Goal: Information Seeking & Learning: Learn about a topic

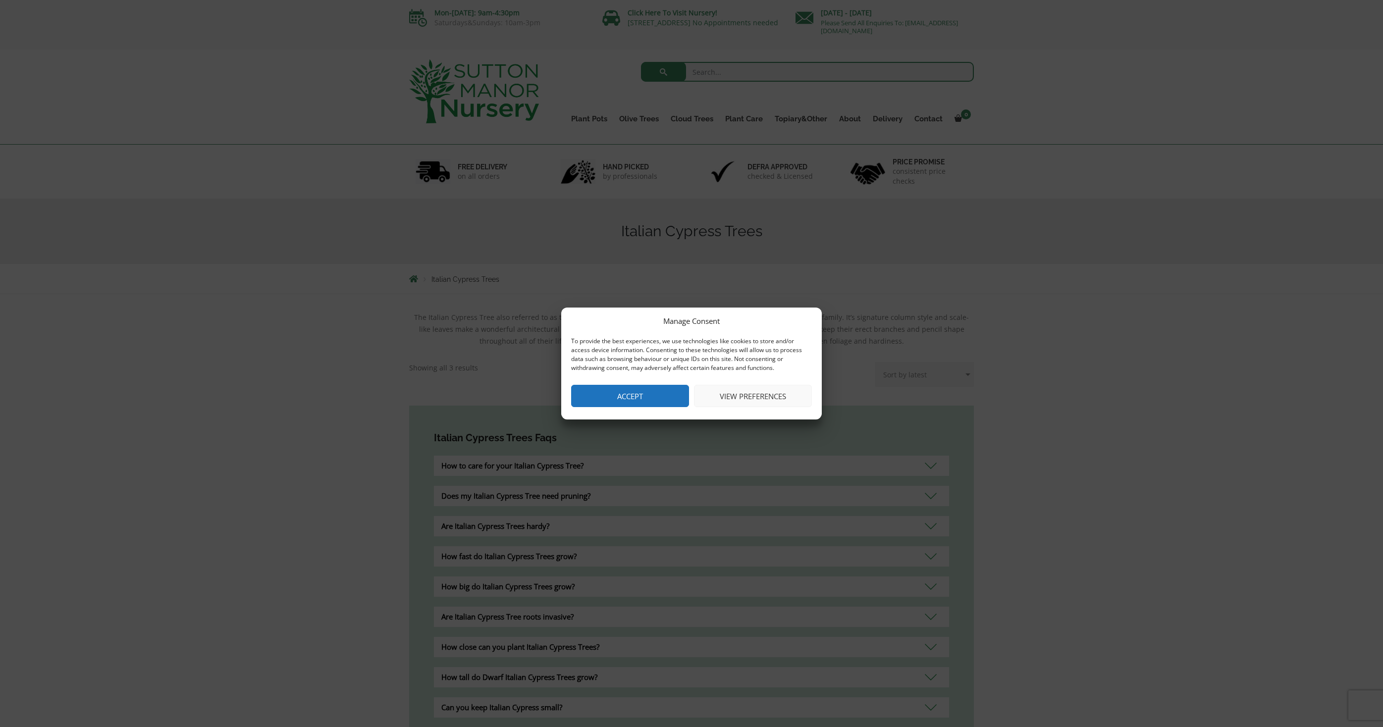
click at [663, 399] on button "Accept" at bounding box center [630, 396] width 118 height 22
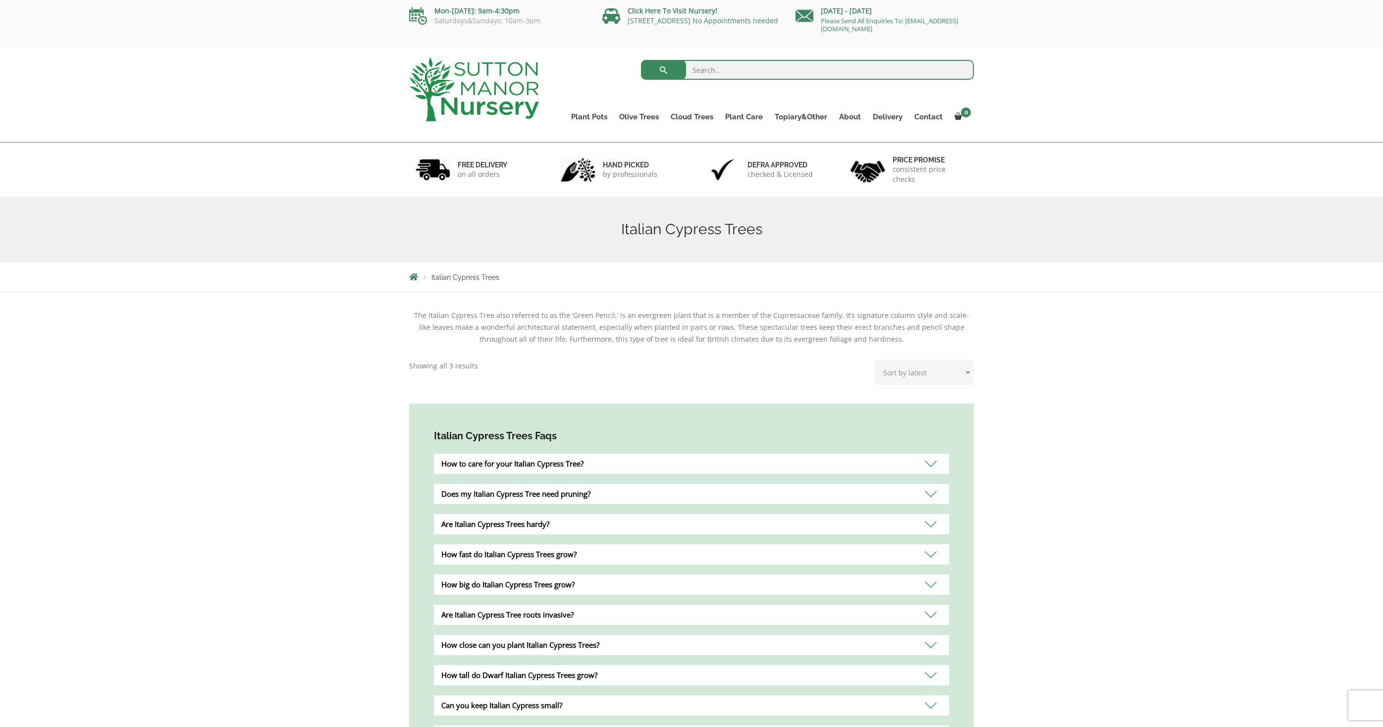
scroll to position [4, 0]
click at [929, 522] on div "Are Italian Cypress Trees hardy?" at bounding box center [691, 522] width 515 height 20
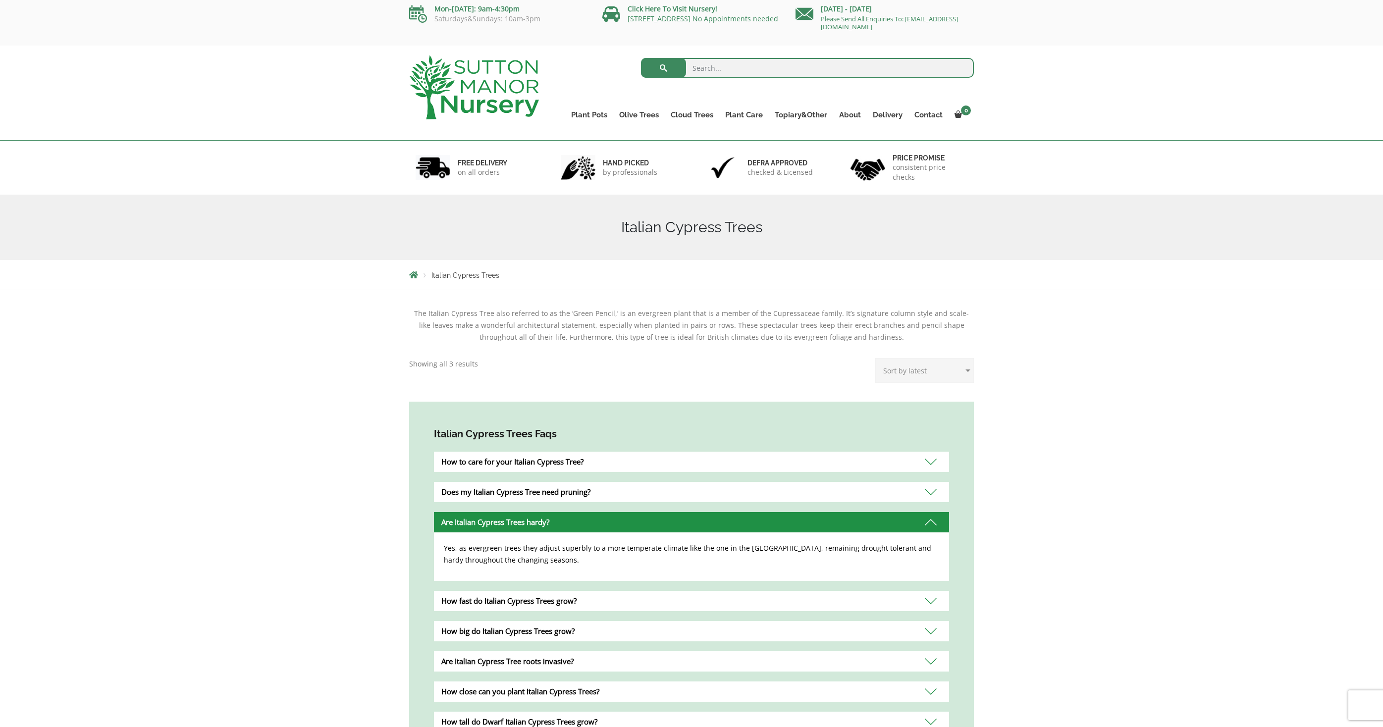
click at [932, 496] on div "Does my Italian Cypress Tree need pruning?" at bounding box center [691, 492] width 515 height 20
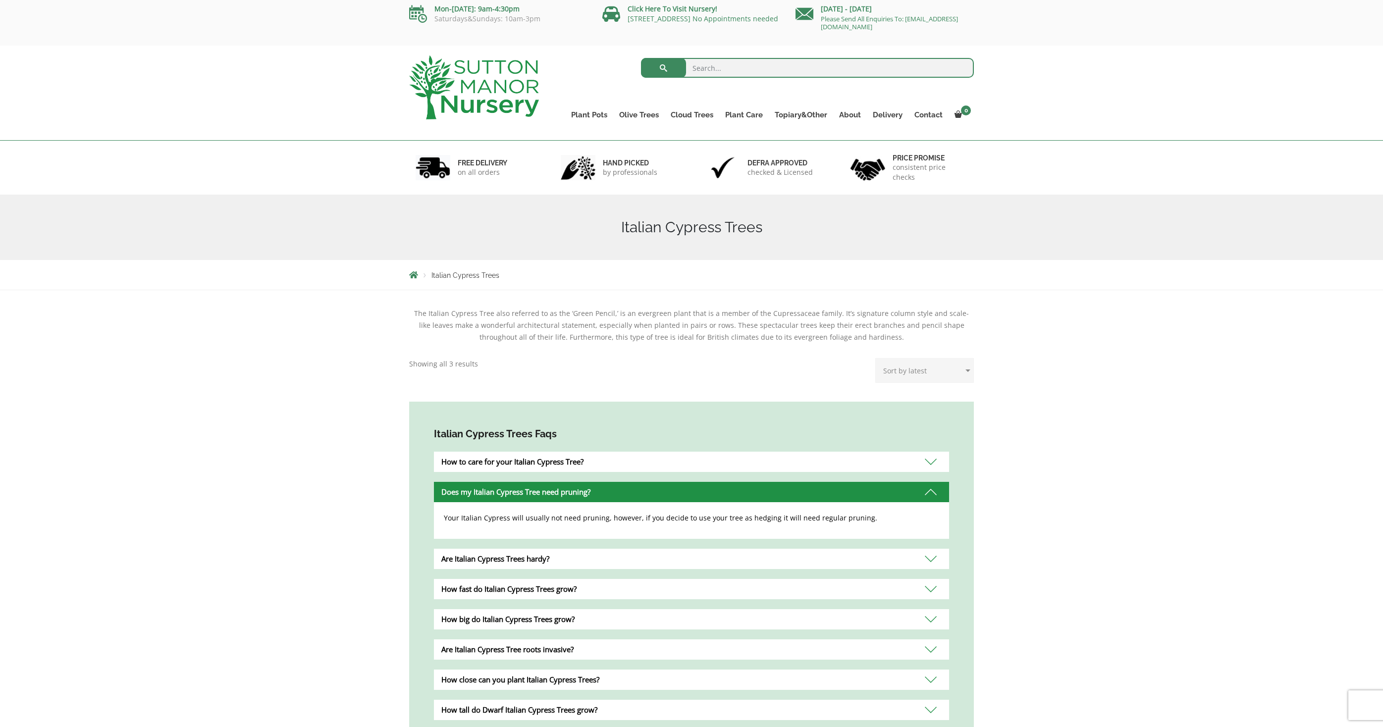
click at [929, 461] on div "How to care for your Italian Cypress Tree?" at bounding box center [691, 462] width 515 height 20
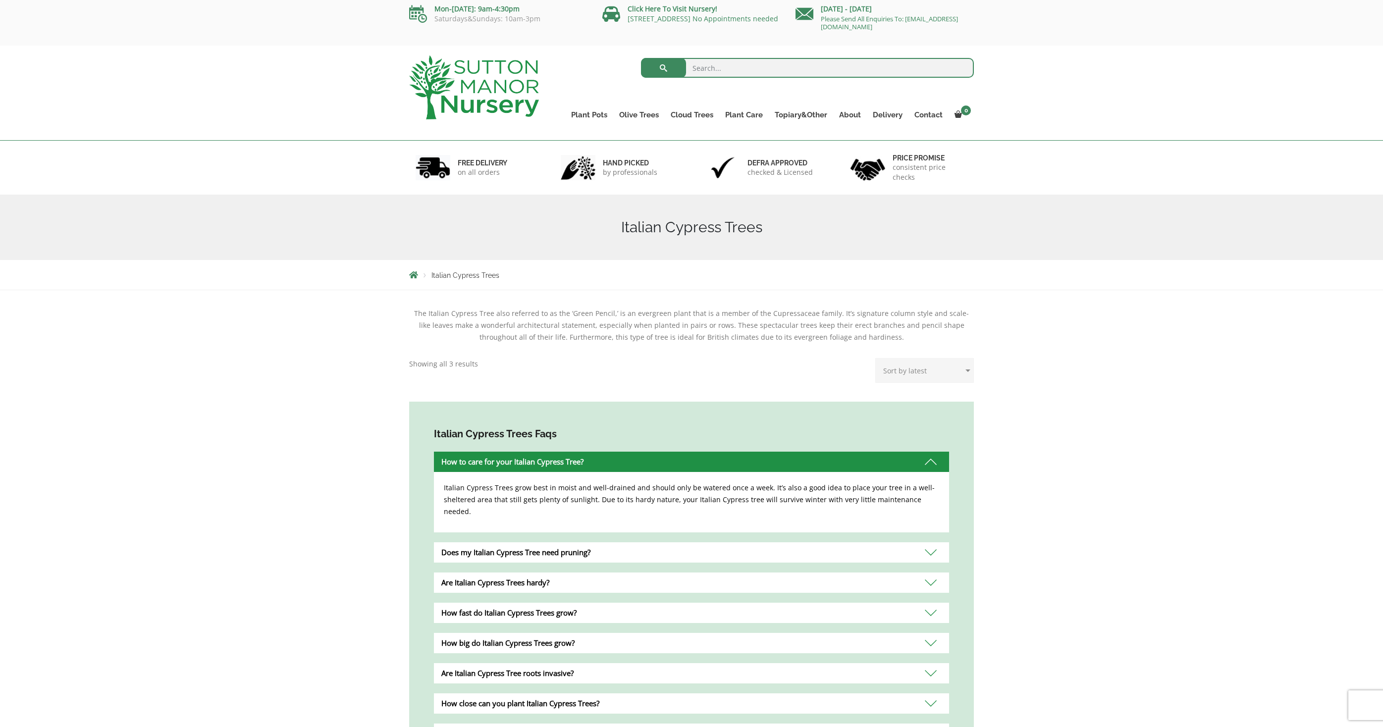
click at [932, 664] on div "Are Italian Cypress Tree roots invasive?" at bounding box center [691, 673] width 515 height 20
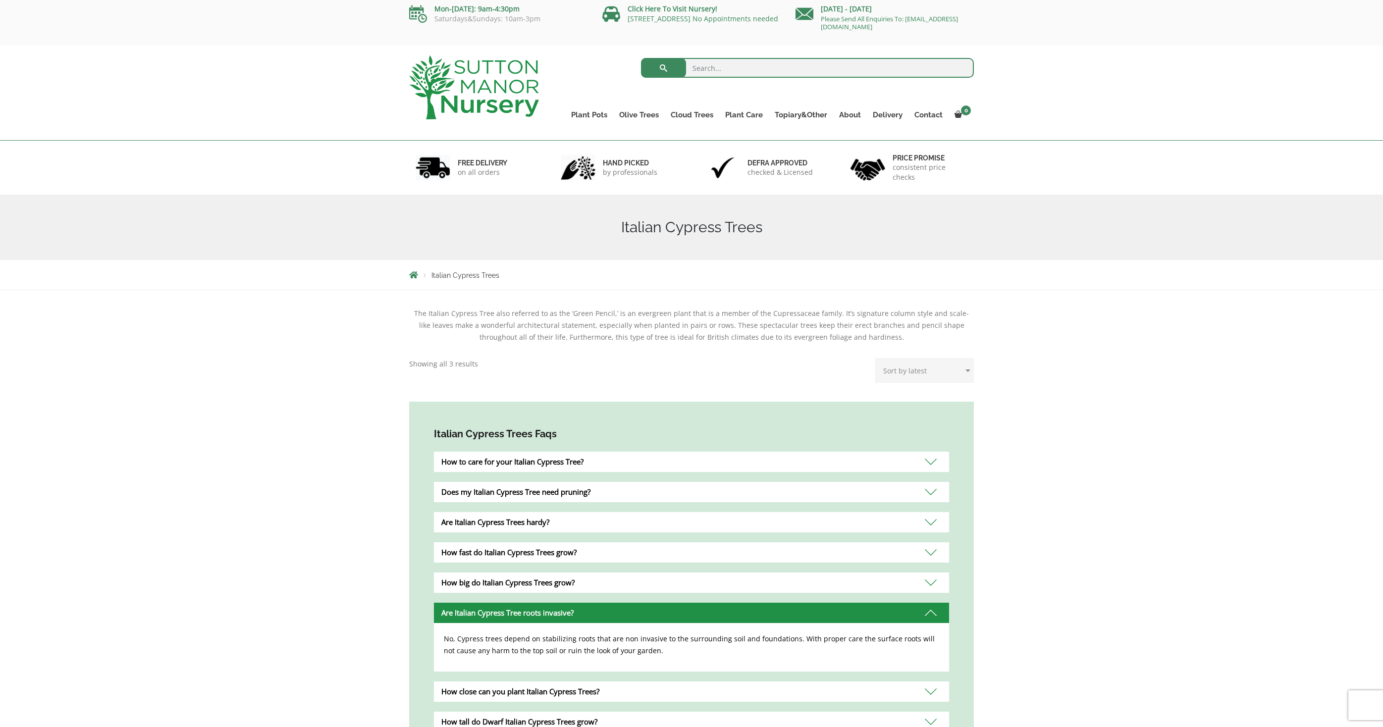
click at [929, 584] on div "How big do Italian Cypress Trees grow?" at bounding box center [691, 583] width 515 height 20
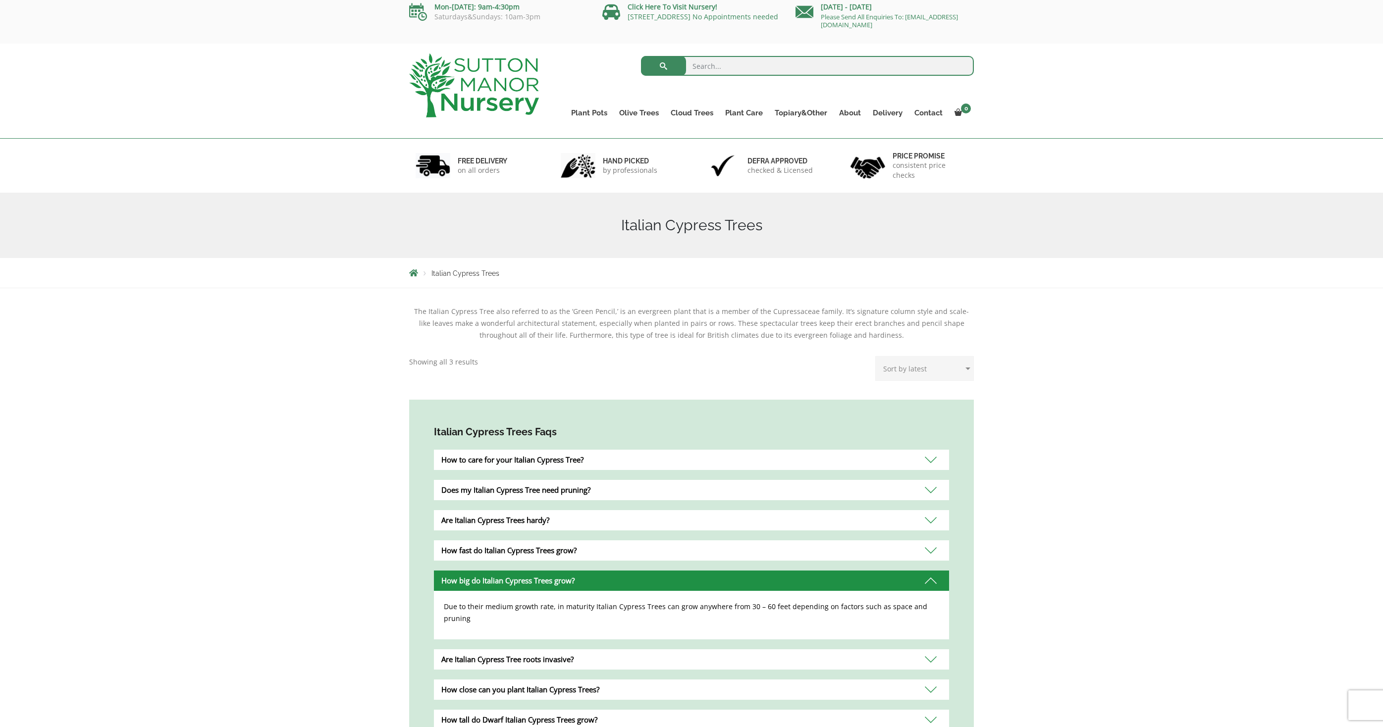
scroll to position [8, 0]
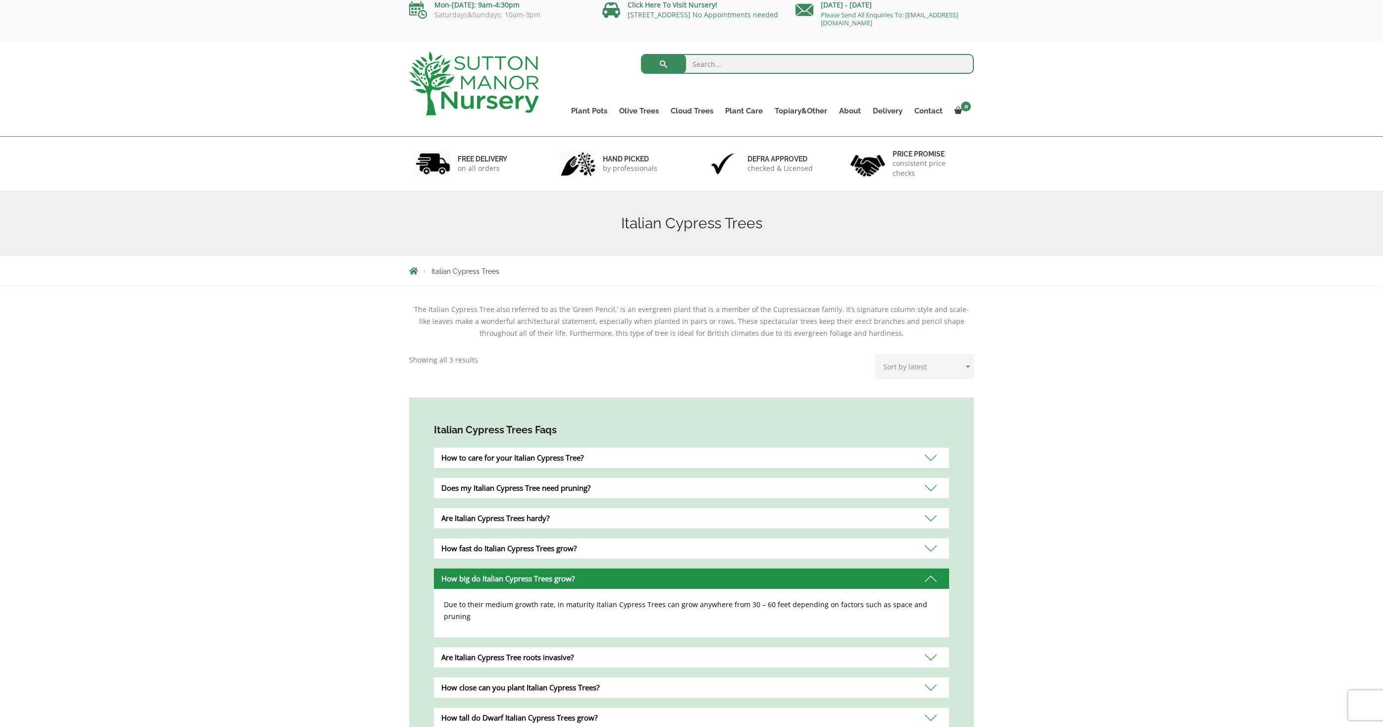
click at [935, 678] on div "How close can you plant Italian Cypress Trees?" at bounding box center [691, 688] width 515 height 20
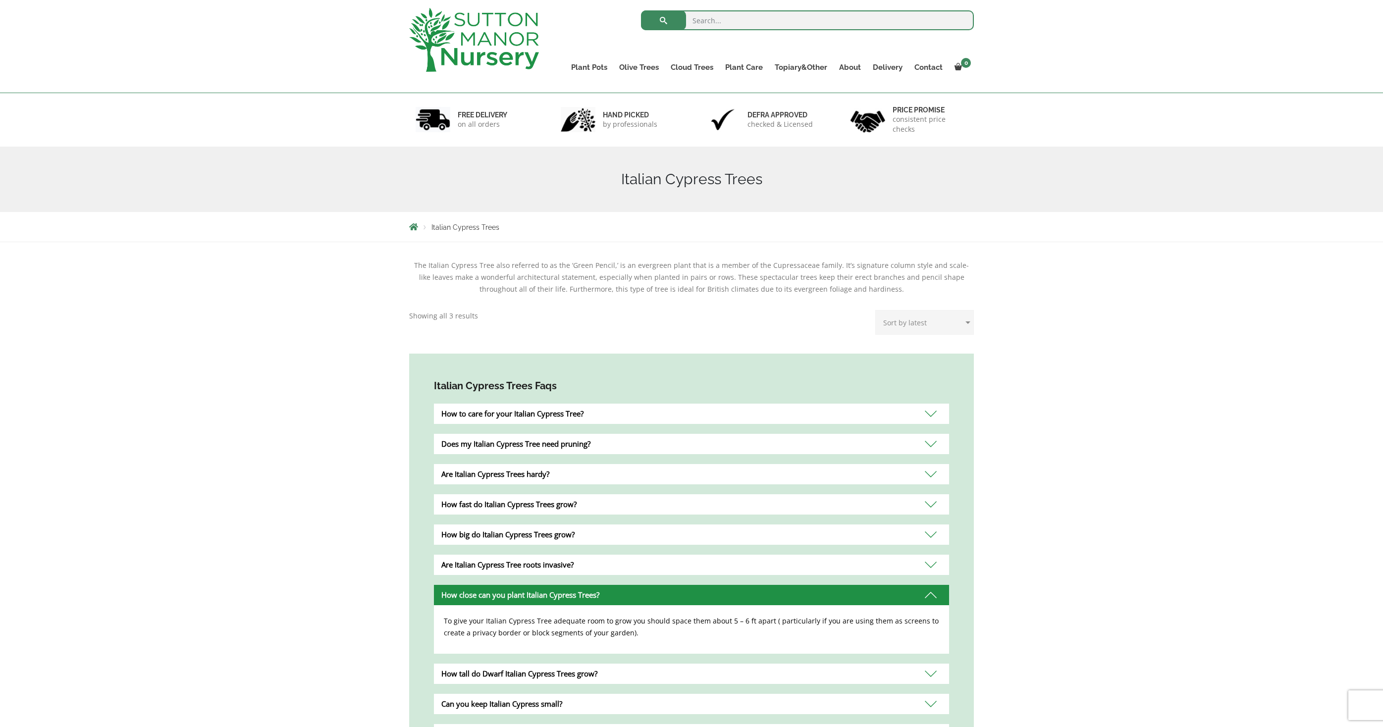
scroll to position [50, 0]
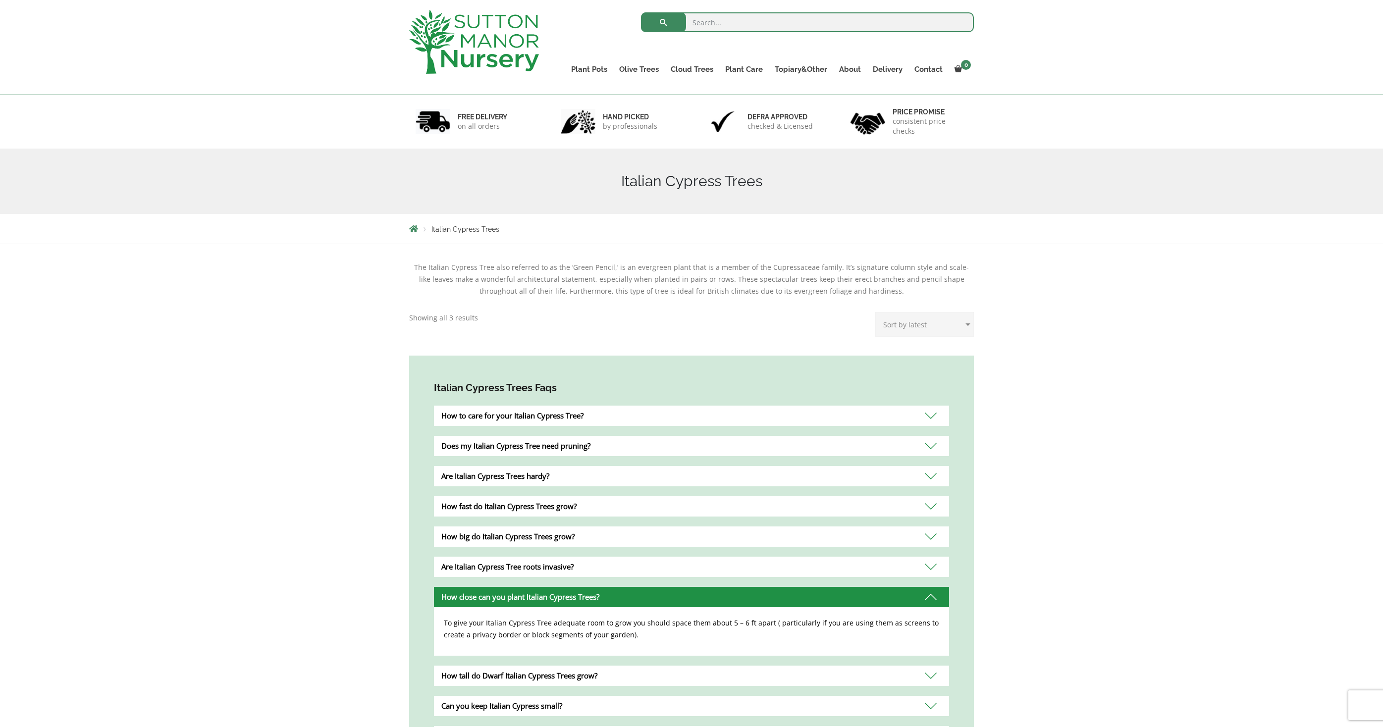
click at [934, 677] on div "How tall do Dwarf Italian Cypress Trees grow?" at bounding box center [691, 676] width 515 height 20
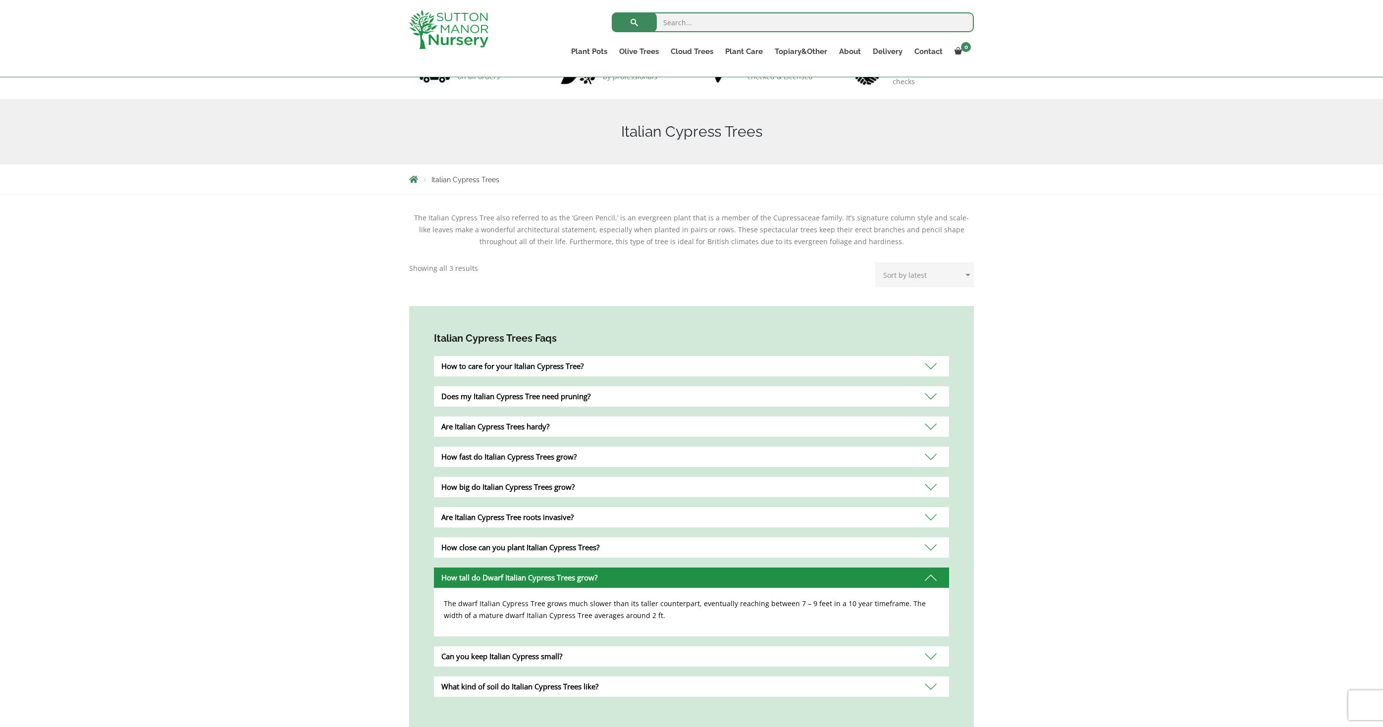
scroll to position [80, 0]
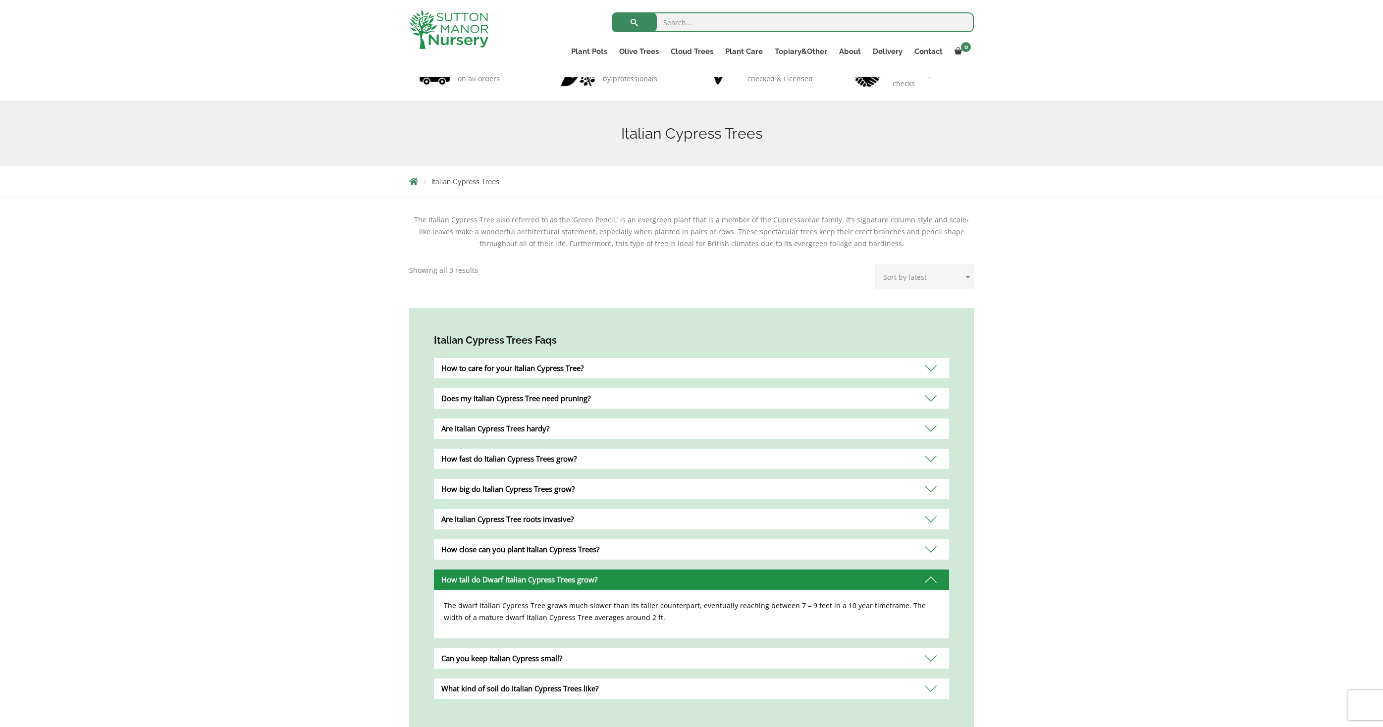
click at [932, 657] on div "Can you keep Italian Cypress small?" at bounding box center [691, 659] width 515 height 20
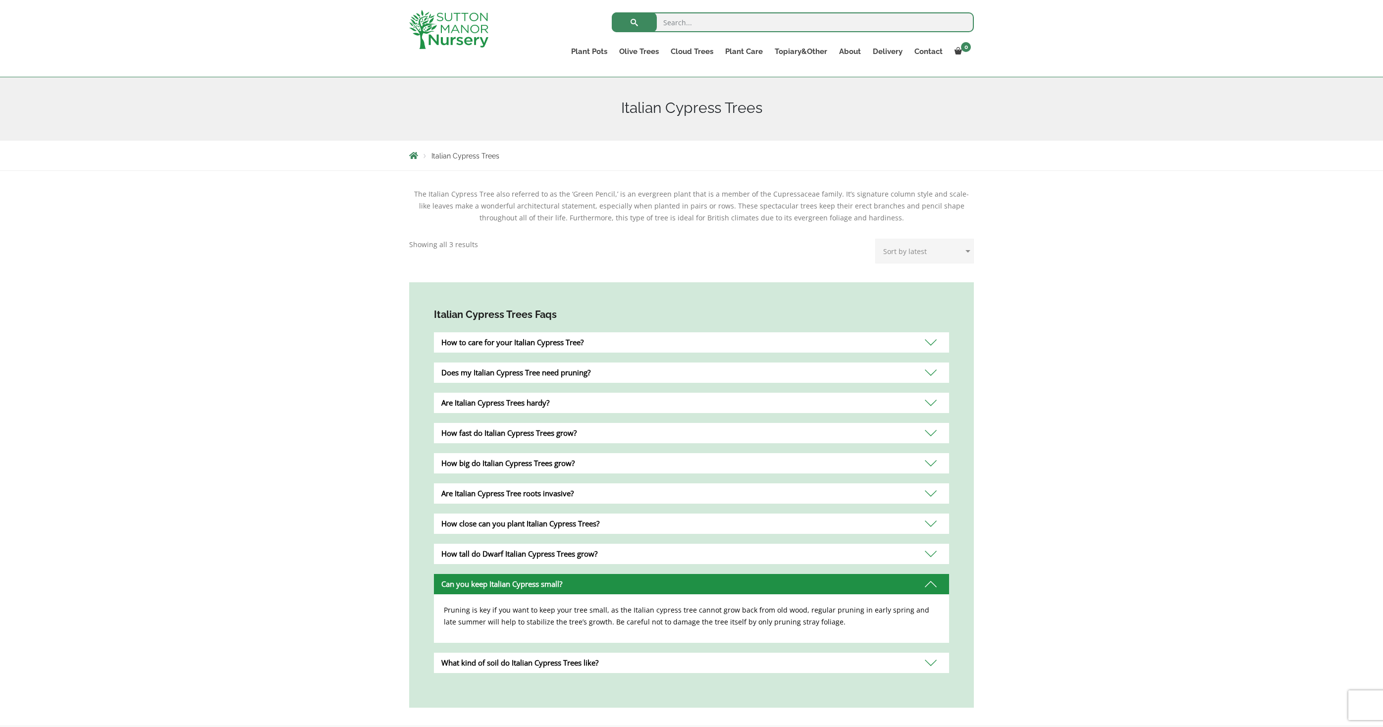
scroll to position [108, 0]
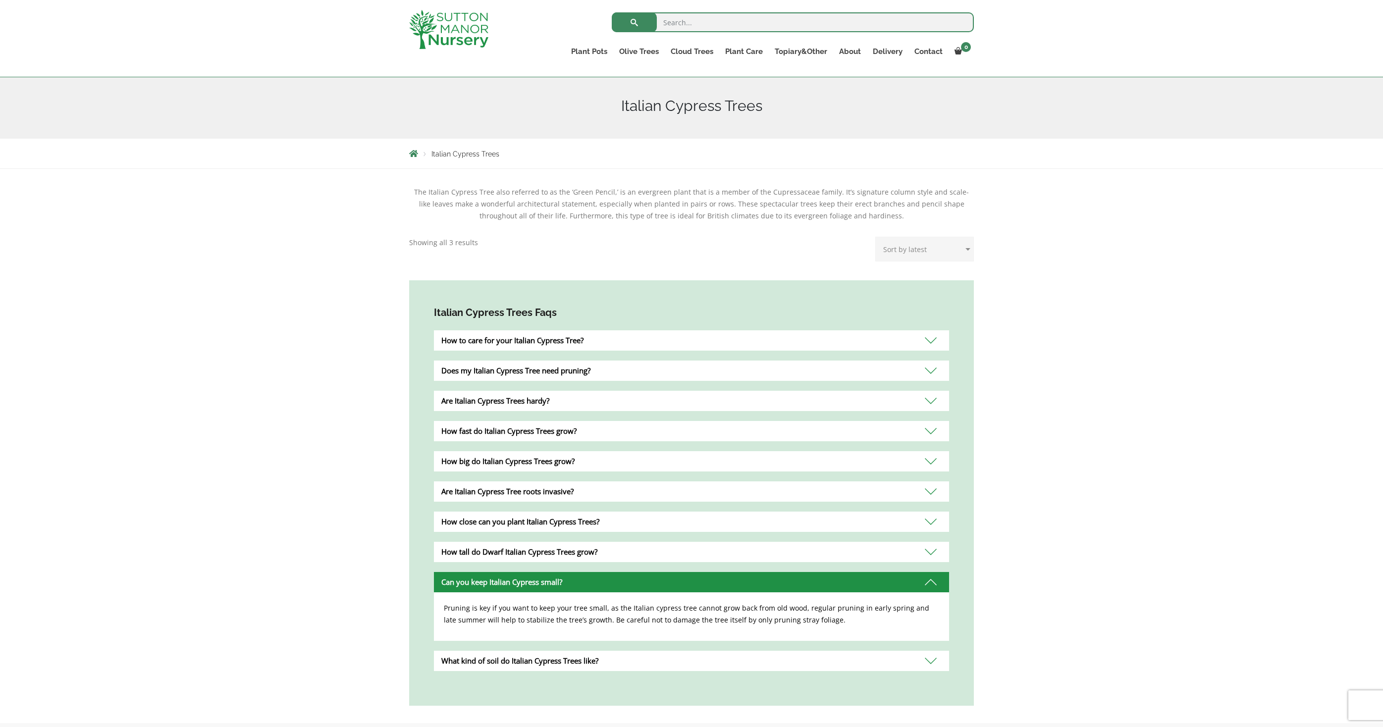
click at [934, 555] on div "How tall do Dwarf Italian Cypress Trees grow?" at bounding box center [691, 552] width 515 height 20
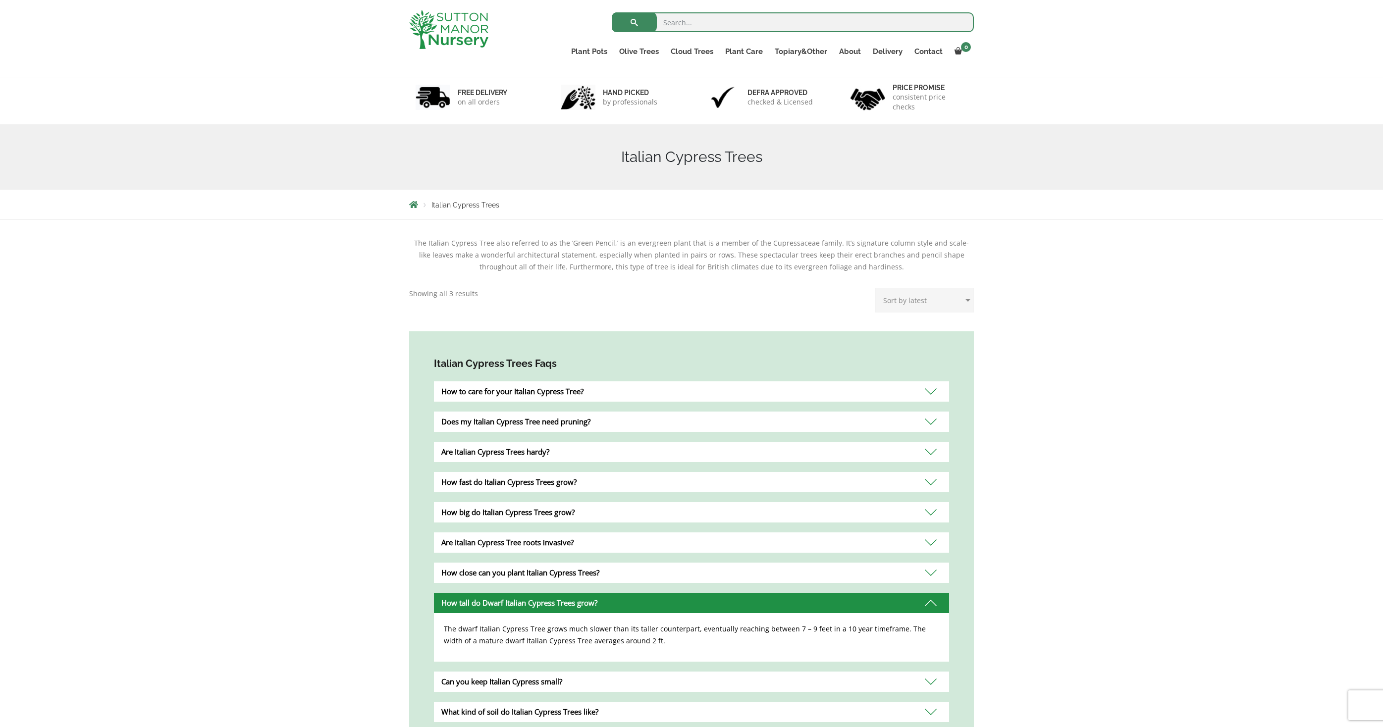
scroll to position [0, 0]
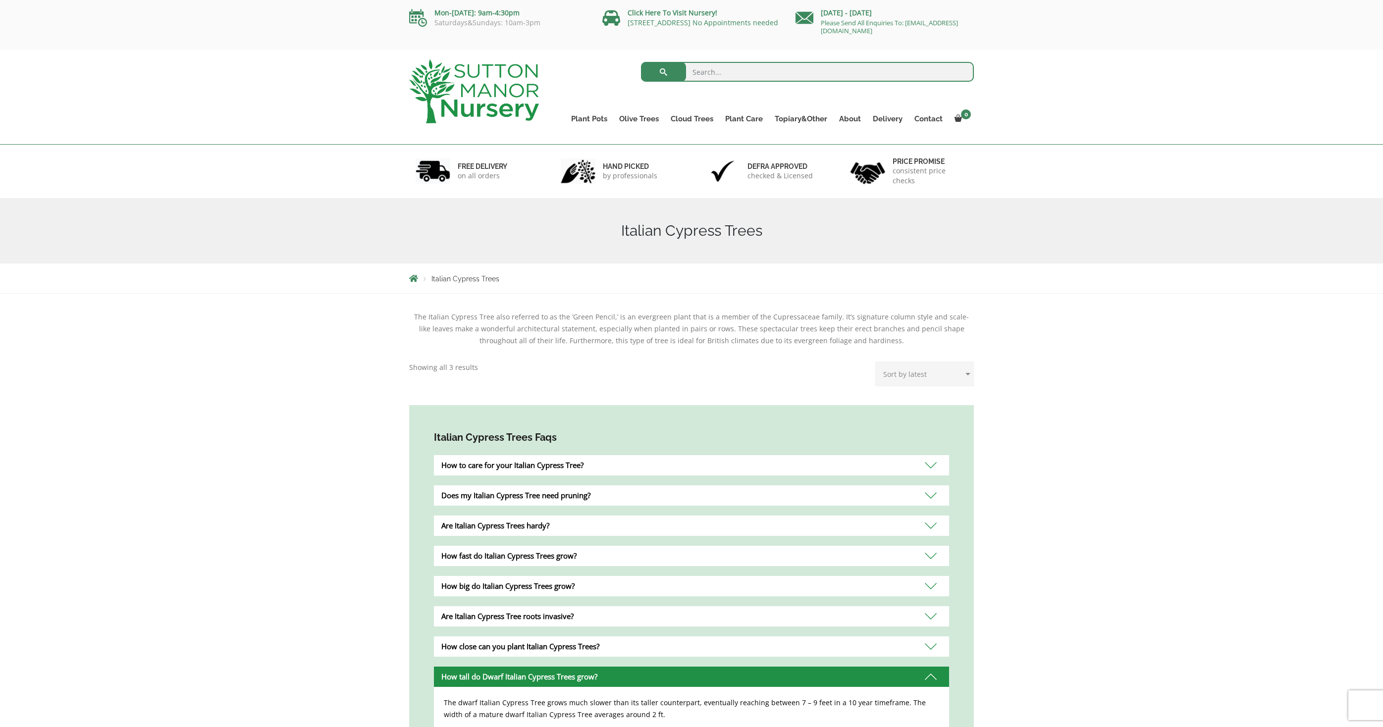
click at [411, 280] on span "Breadcrumbs" at bounding box center [413, 278] width 9 height 8
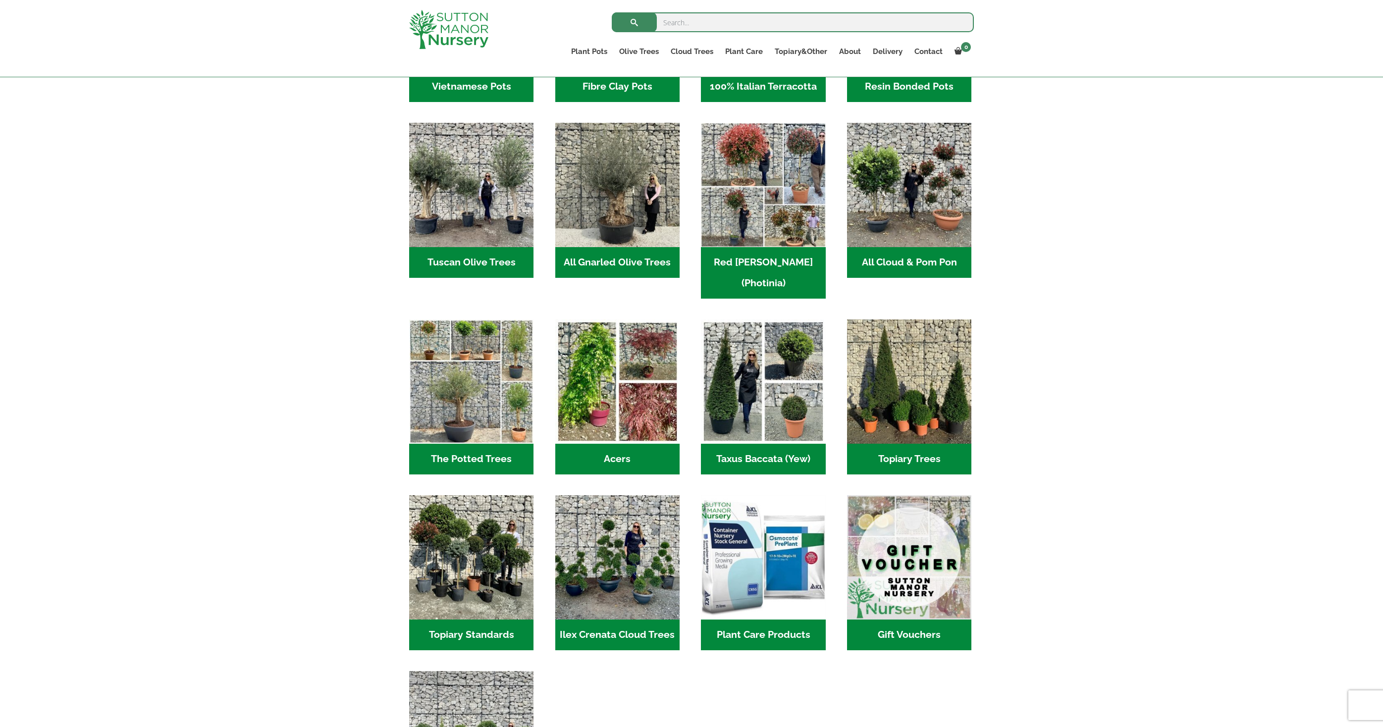
scroll to position [384, 0]
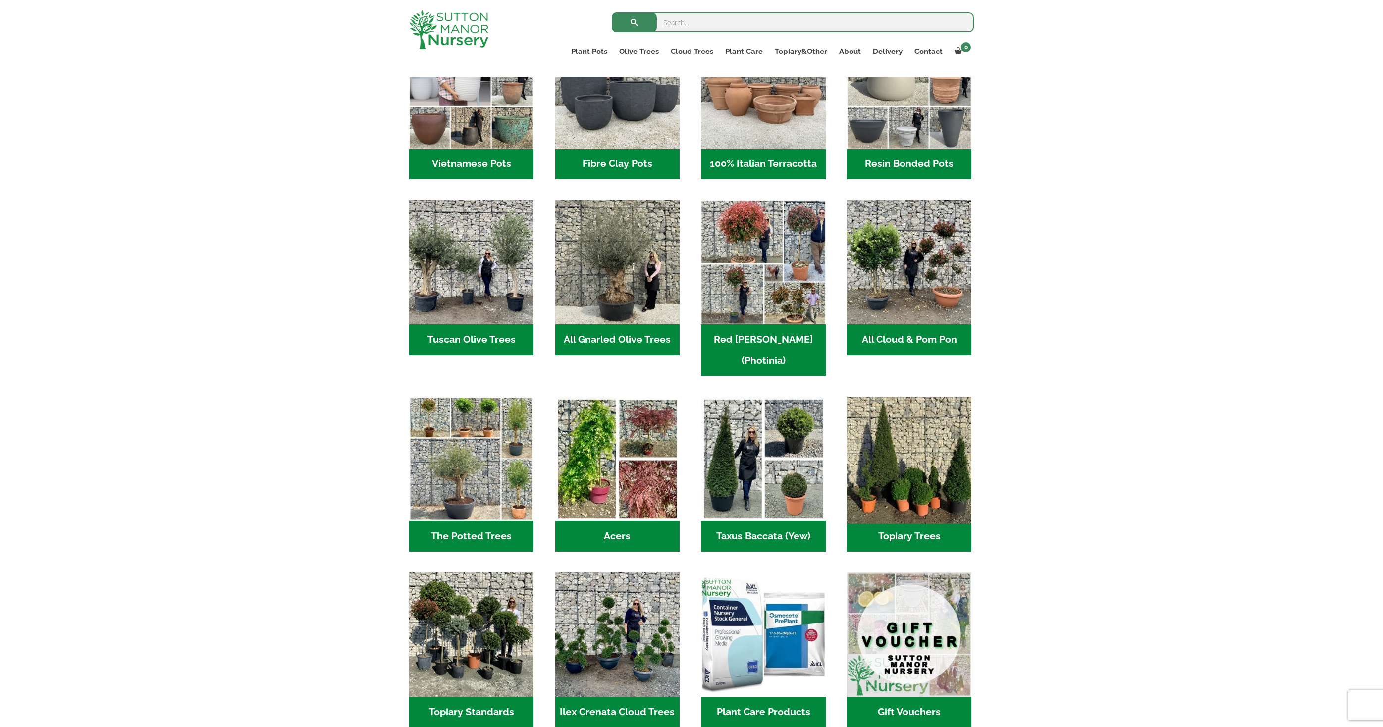
click at [941, 464] on img "Visit product category Topiary Trees" at bounding box center [909, 459] width 131 height 131
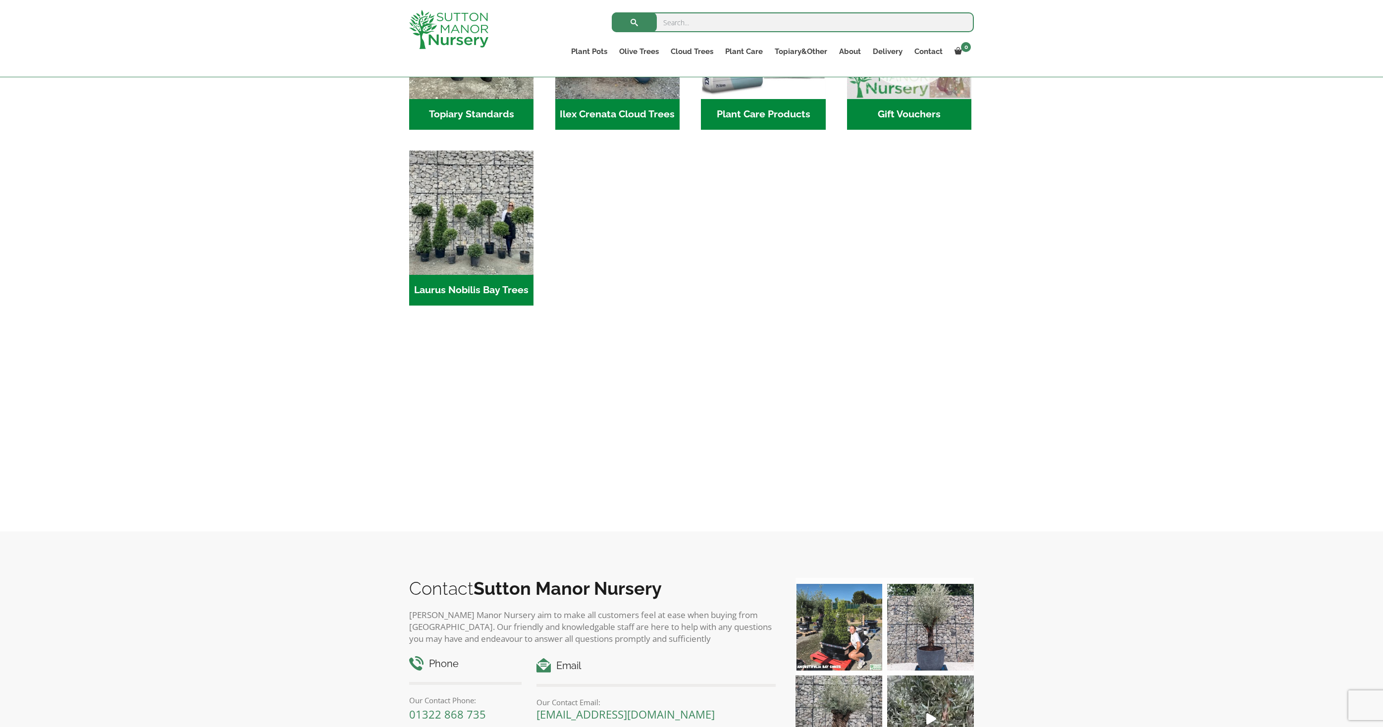
scroll to position [833, 0]
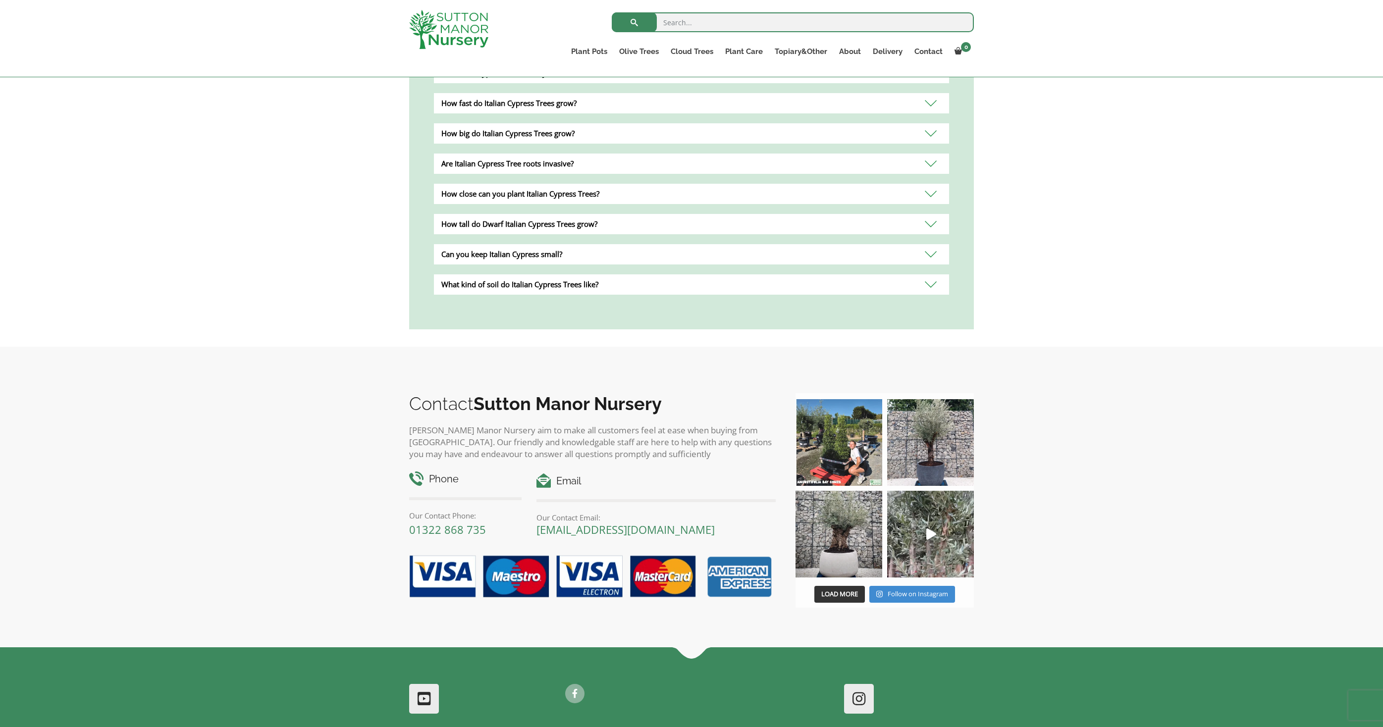
scroll to position [516, 0]
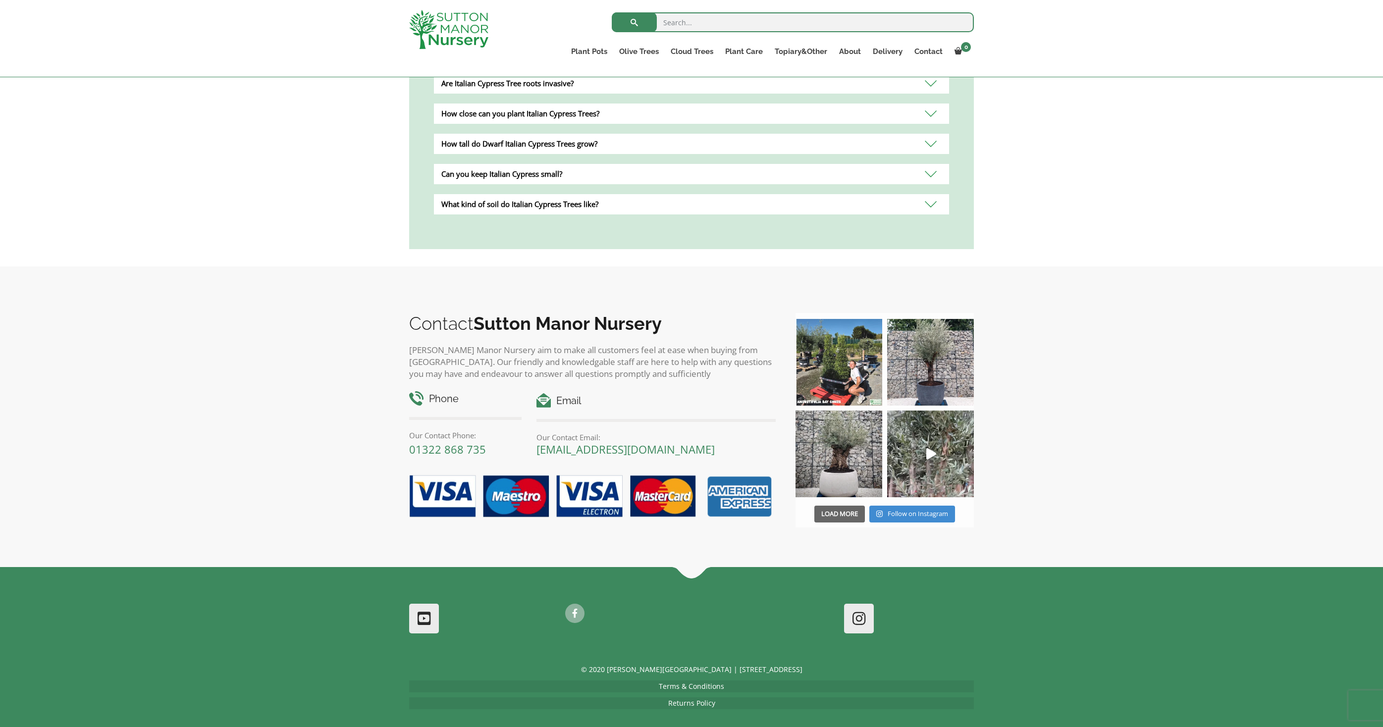
click at [844, 516] on button "Load More" at bounding box center [839, 514] width 51 height 17
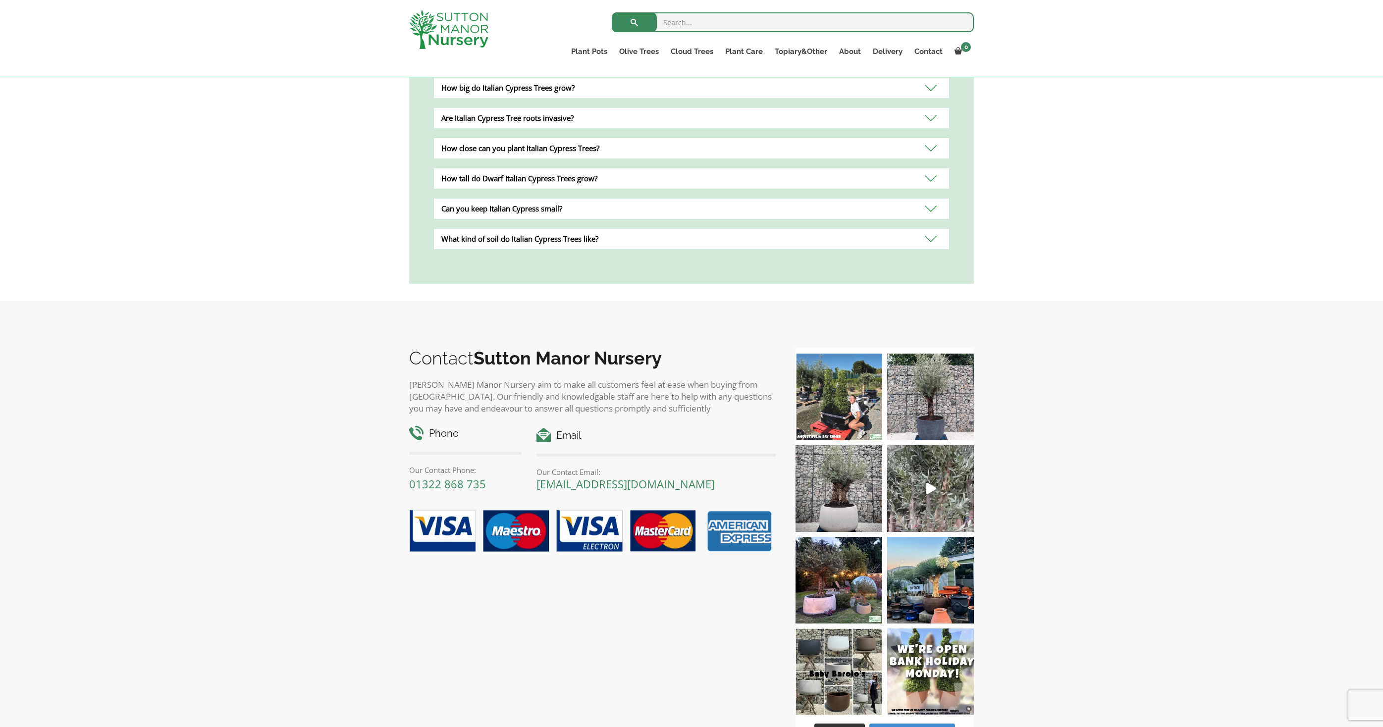
scroll to position [256, 0]
